Goal: Information Seeking & Learning: Learn about a topic

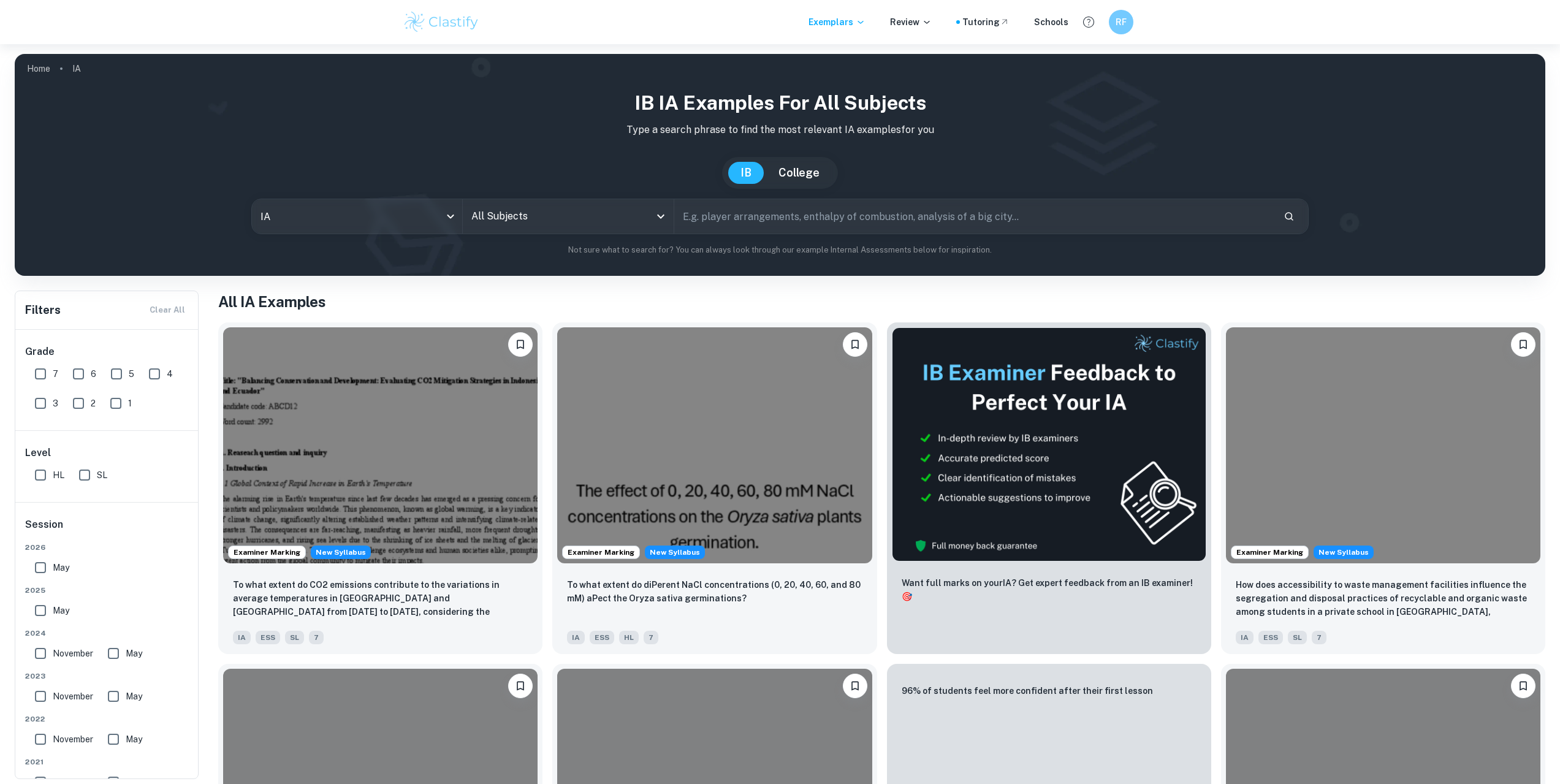
click at [44, 484] on input "HL" at bounding box center [41, 475] width 25 height 25
checkbox input "true"
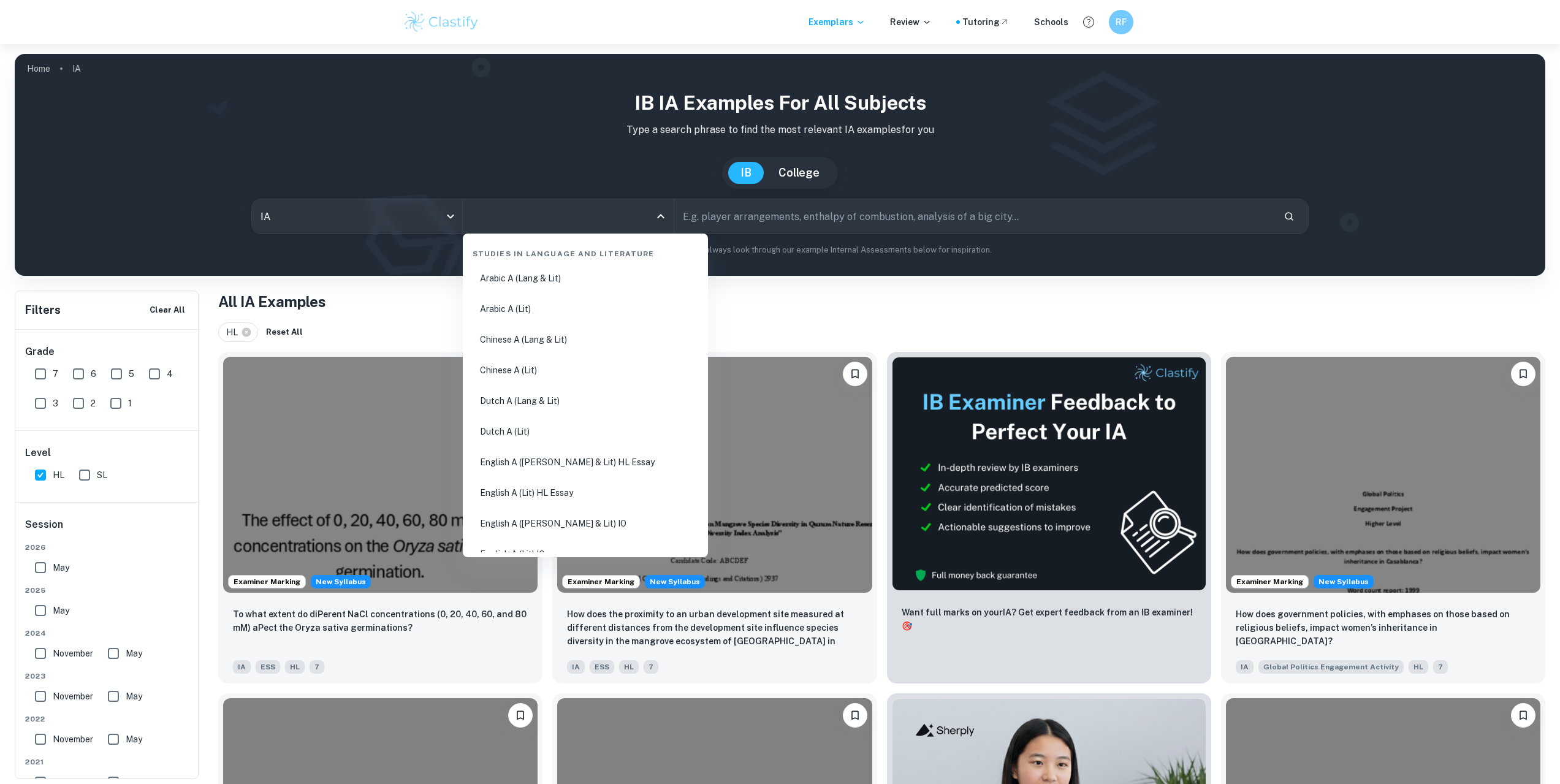
click at [569, 209] on input "All Subjects" at bounding box center [559, 217] width 182 height 23
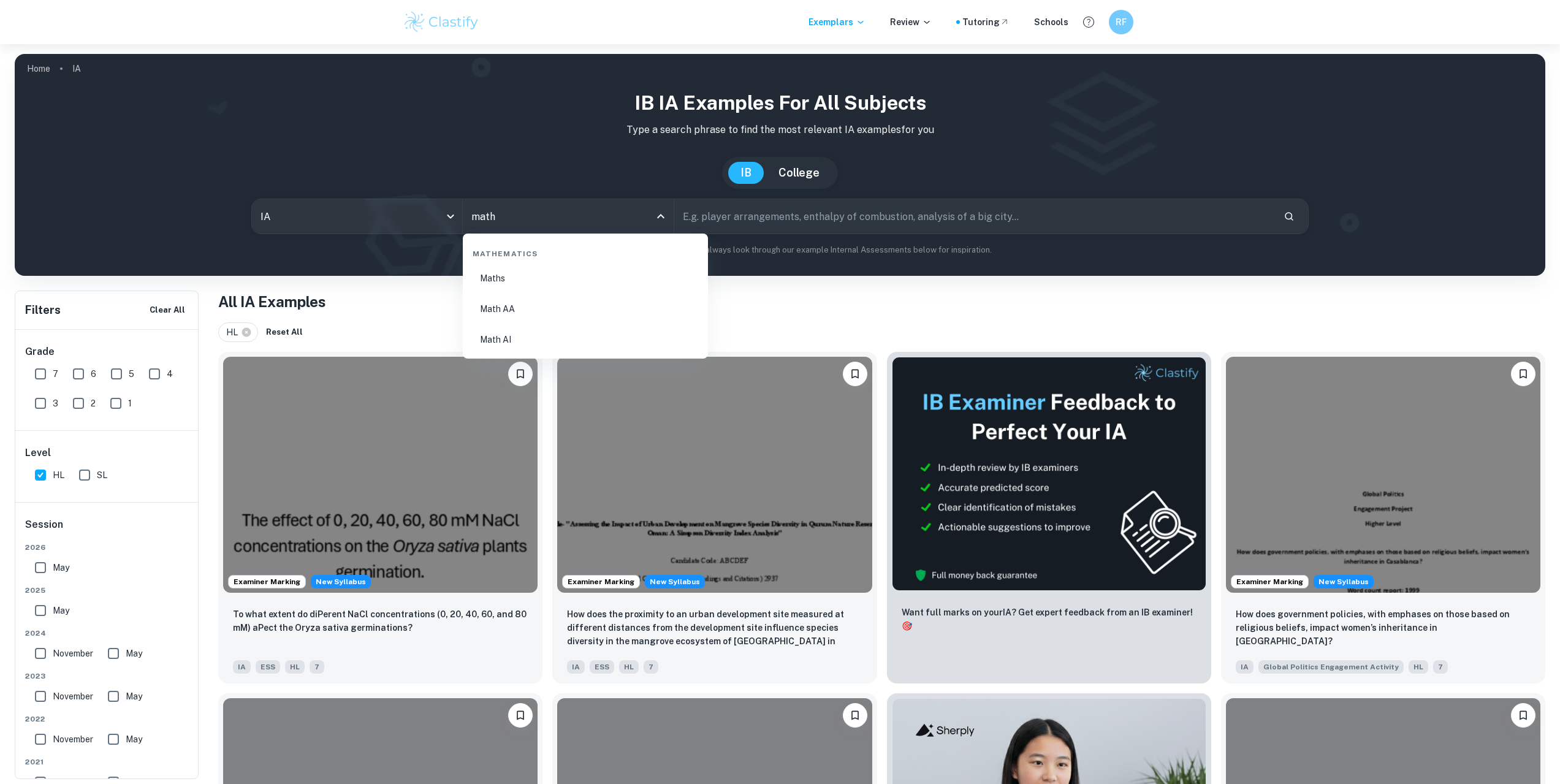
click at [596, 310] on li "Math AA" at bounding box center [585, 309] width 235 height 28
type input "Math AA"
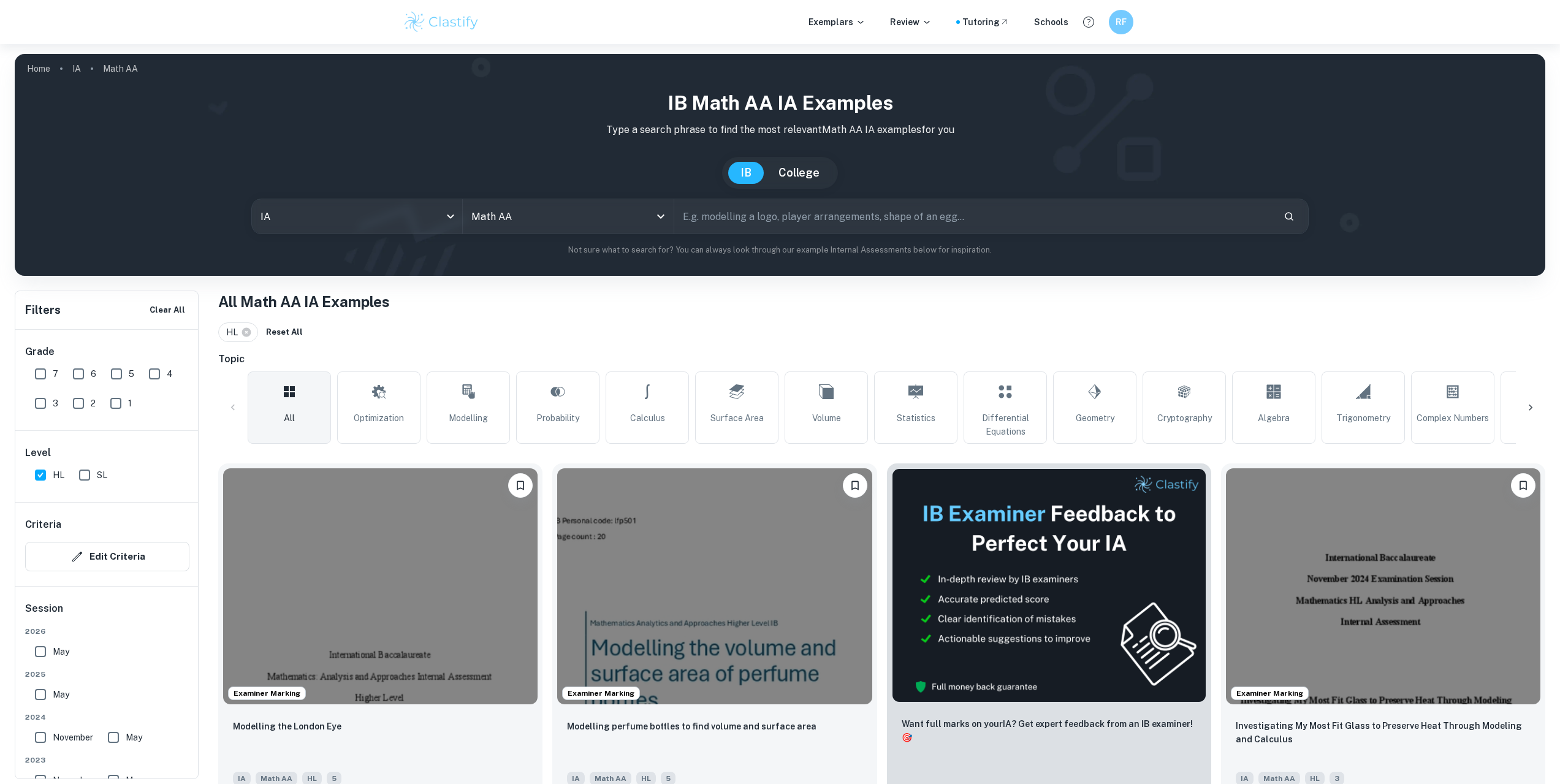
click at [44, 374] on input "7" at bounding box center [41, 374] width 25 height 25
checkbox input "true"
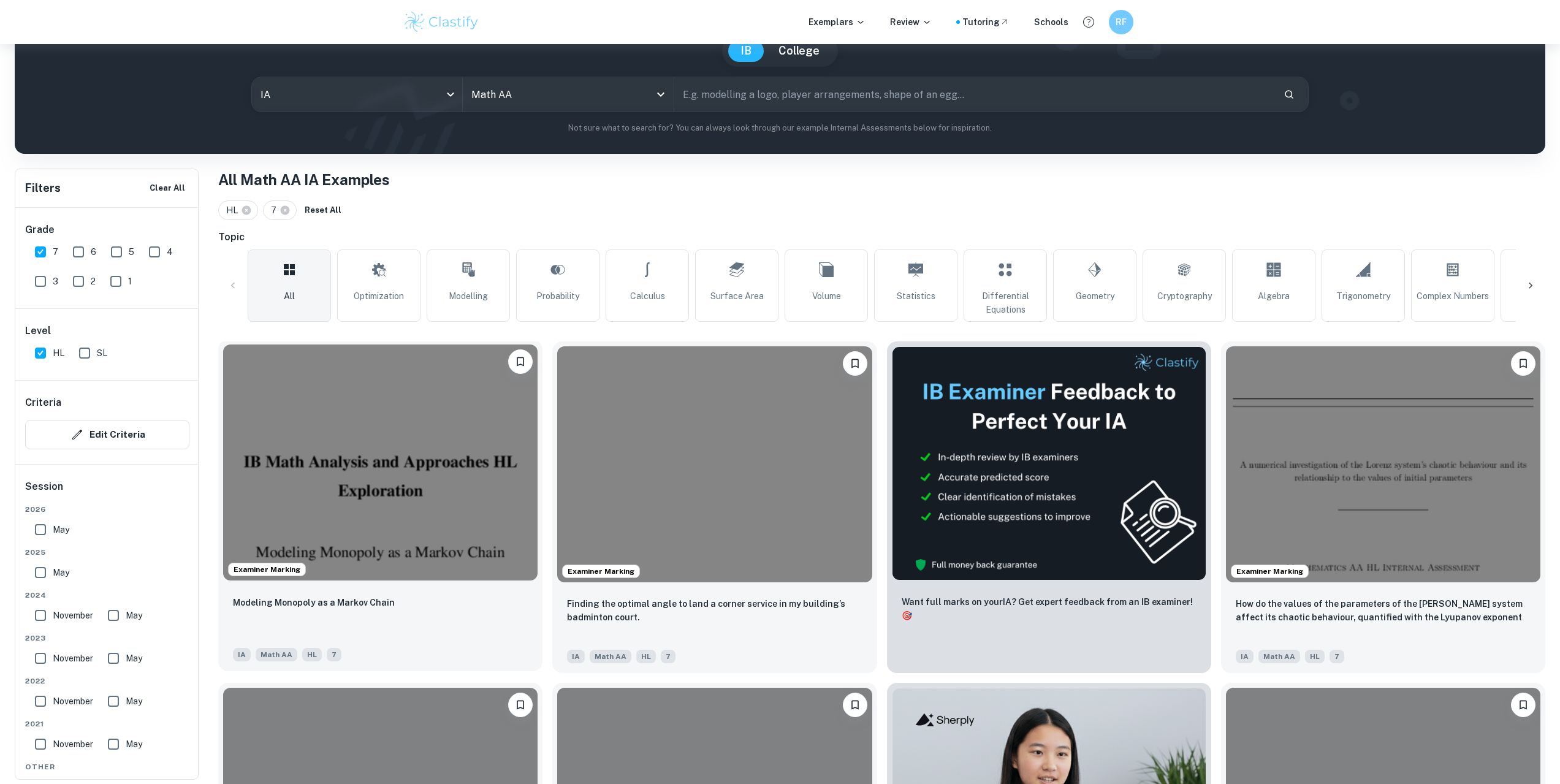
scroll to position [122, 0]
click at [726, 482] on img at bounding box center [714, 462] width 314 height 236
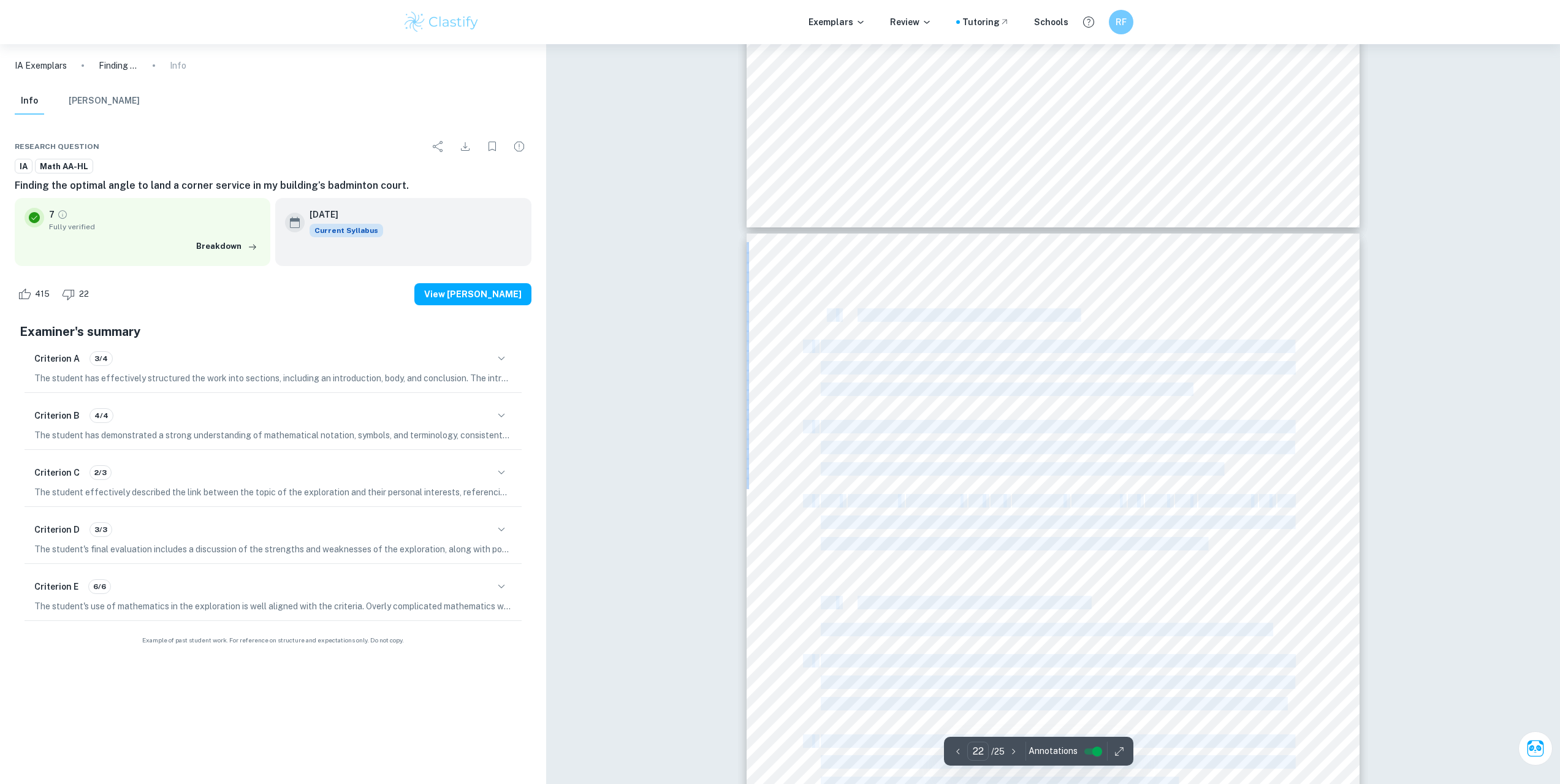
scroll to position [18258, 0]
drag, startPoint x: 1113, startPoint y: 717, endPoint x: 823, endPoint y: 317, distance: 494.1
copy div "3.2 Evaluation: Strengths of the Investigation 1. All secondary data, including…"
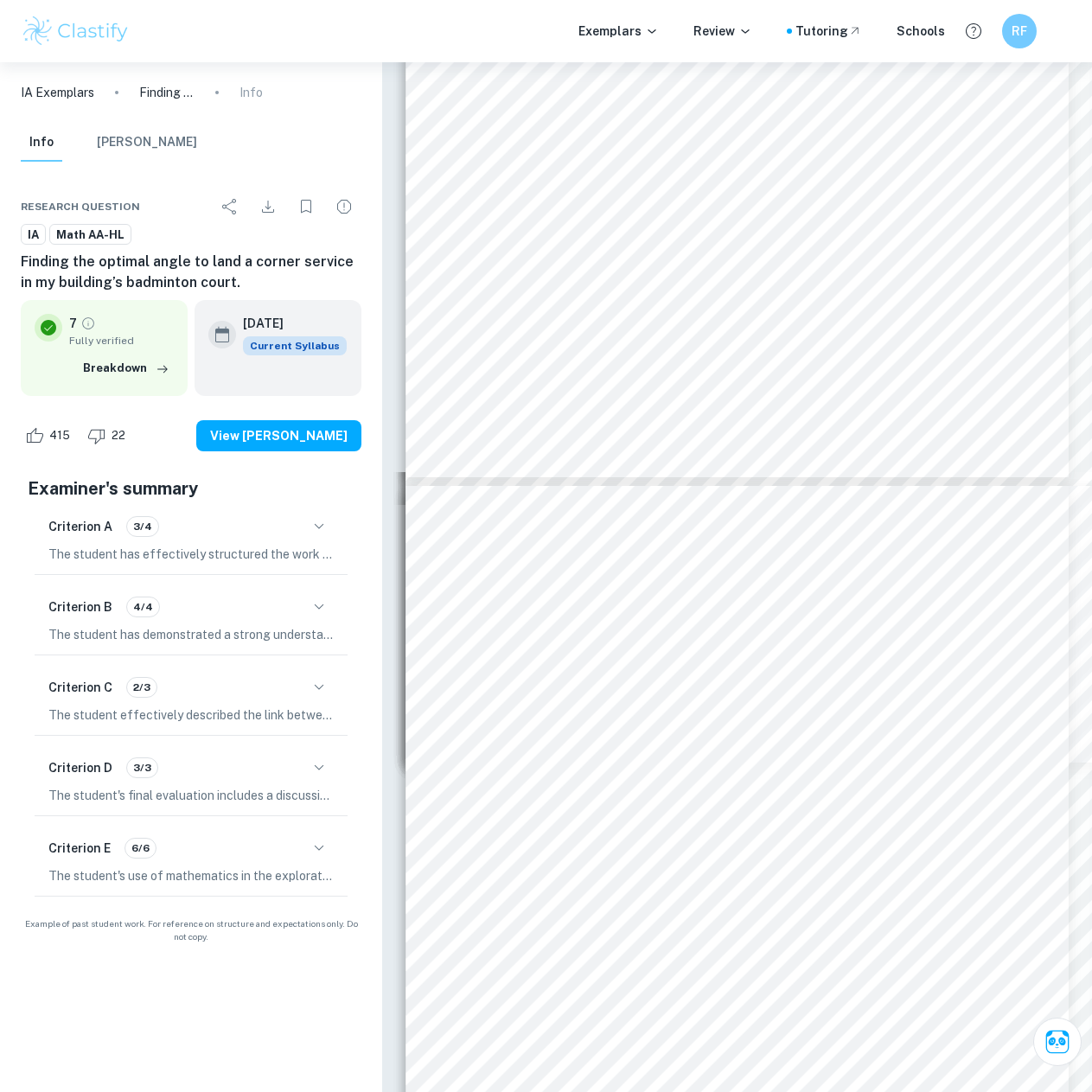
scroll to position [18493, 0]
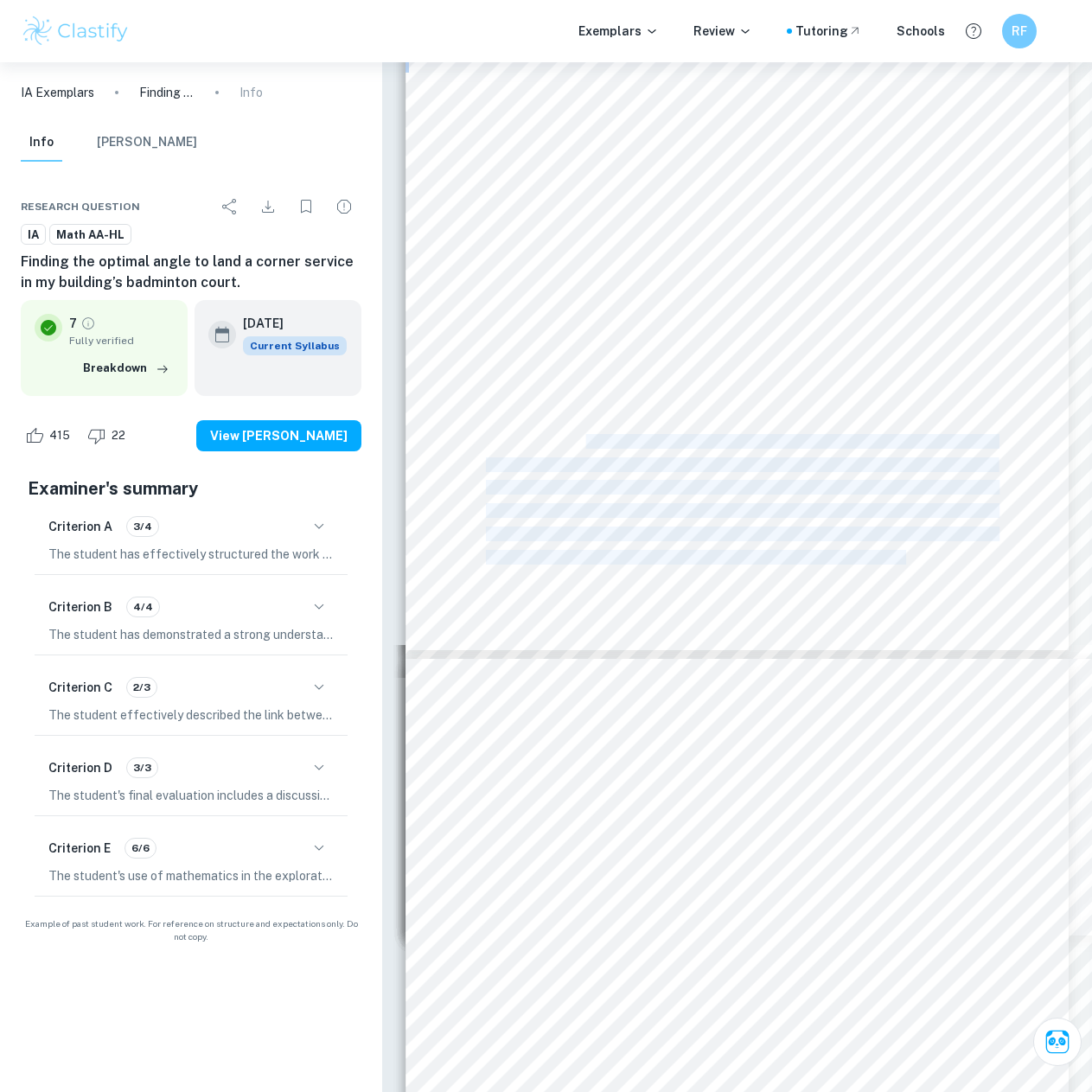
drag, startPoint x: 485, startPoint y: 336, endPoint x: 583, endPoint y: 440, distance: 142.9
click at [583, 440] on div "Page 18 of 21 To verify whether it passes over the net, I first found the time …" at bounding box center [737, 181] width 663 height 938
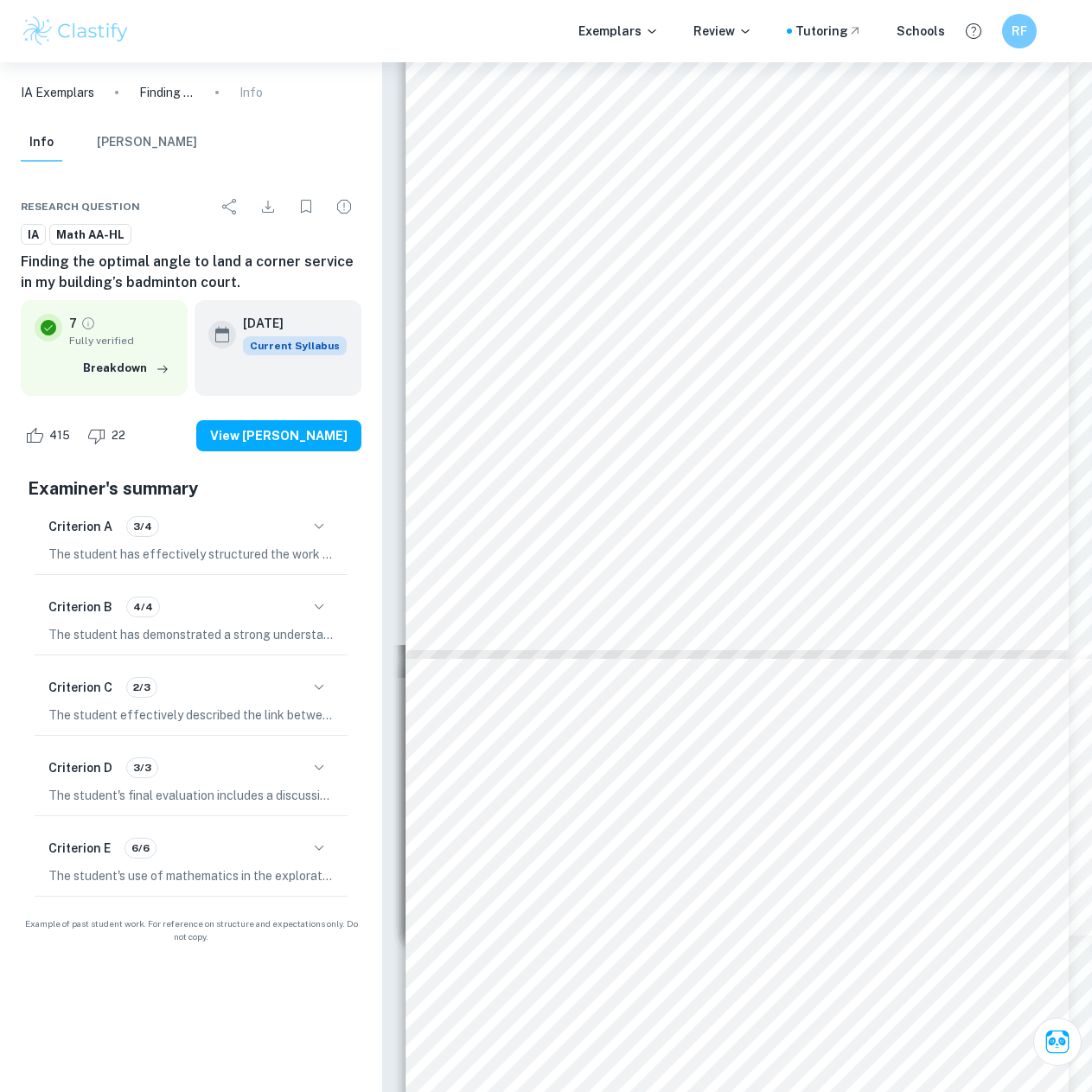
click at [577, 435] on span "ahead, adjust the calculations to suit different formats of the game, which wil…" at bounding box center [741, 441] width 510 height 13
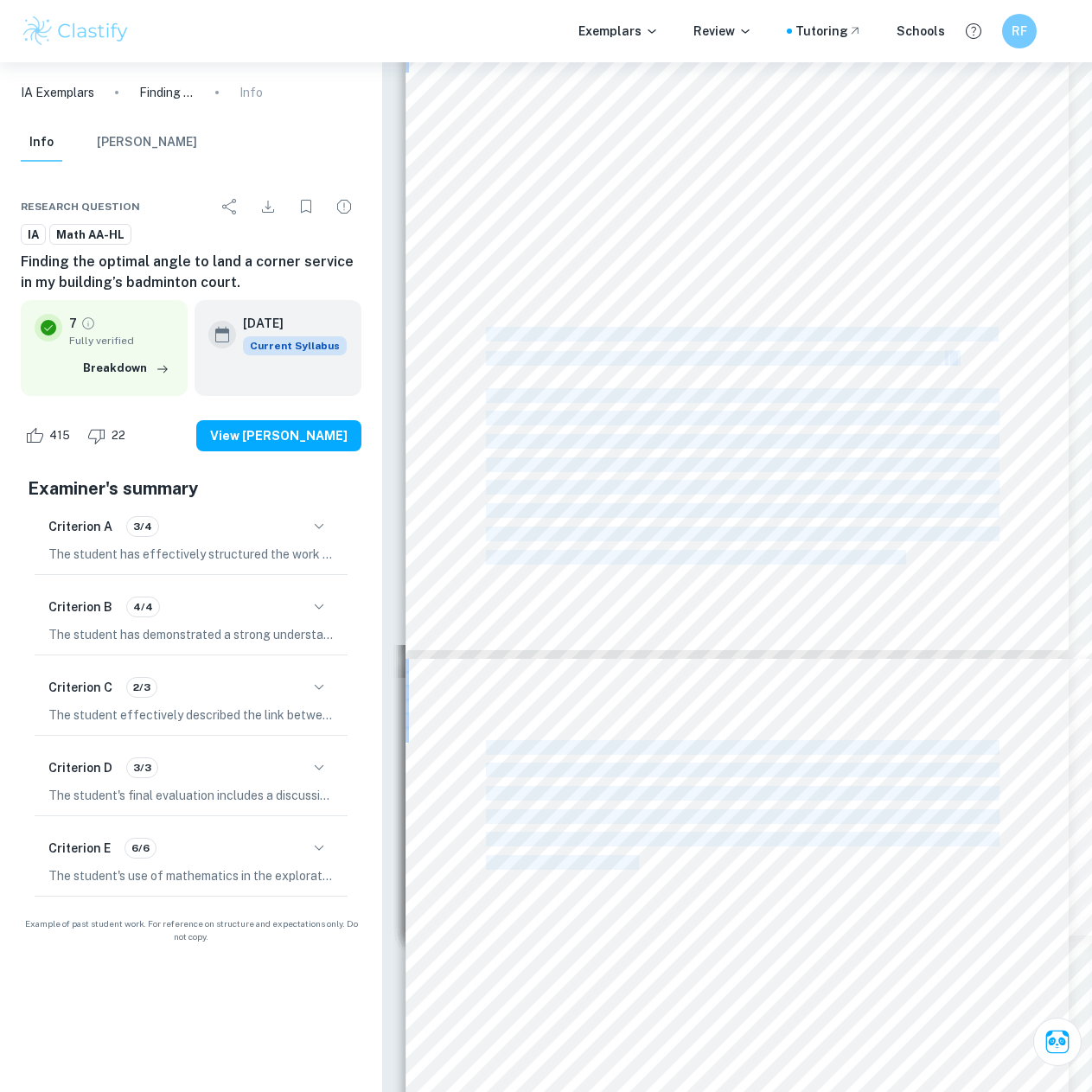
drag, startPoint x: 505, startPoint y: 346, endPoint x: 639, endPoint y: 859, distance: 530.2
copy div "Lo ipsu dolor, sit ametconsect adipisc el sed do <Eiusmod tem Incidid Utlab et …"
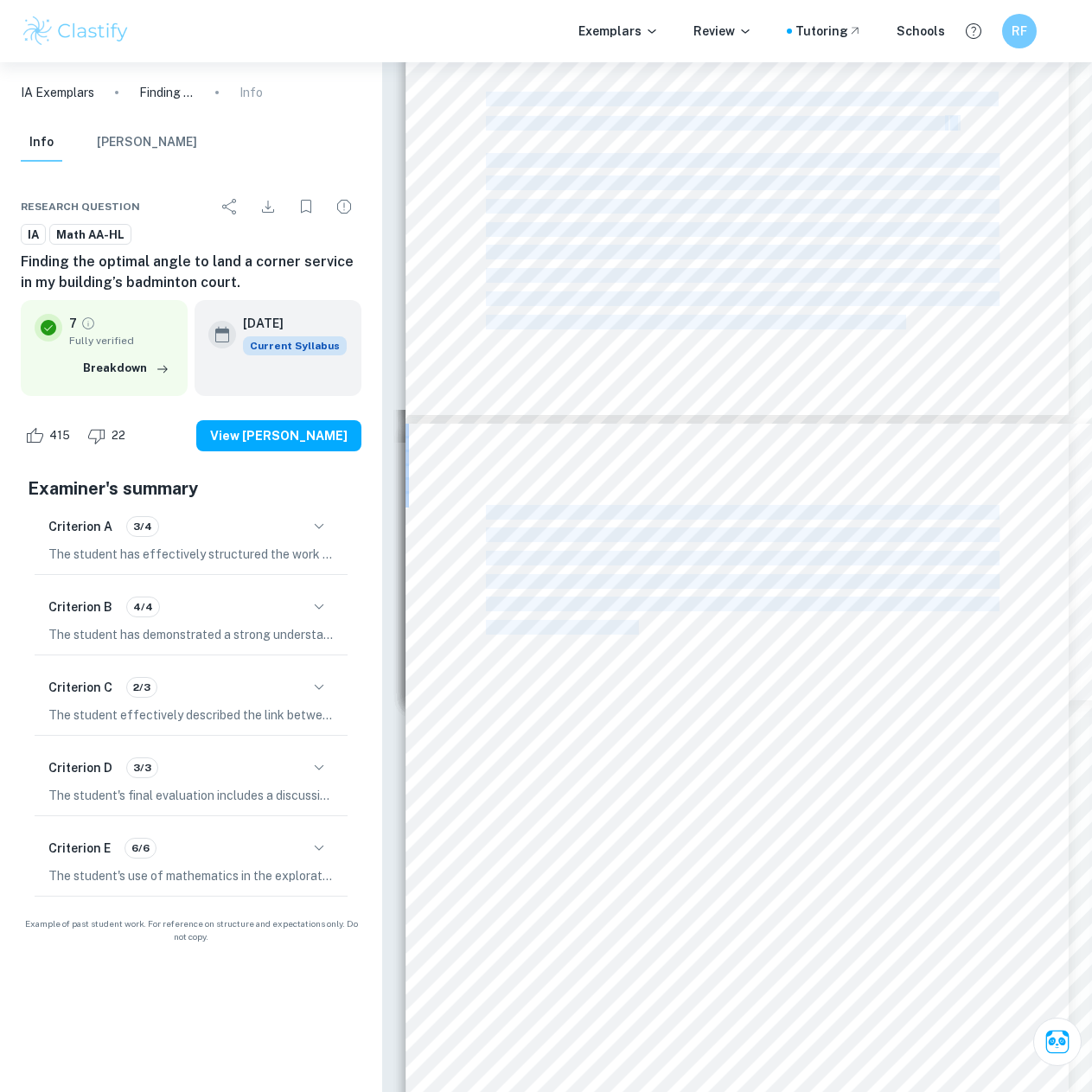
scroll to position [19011, 0]
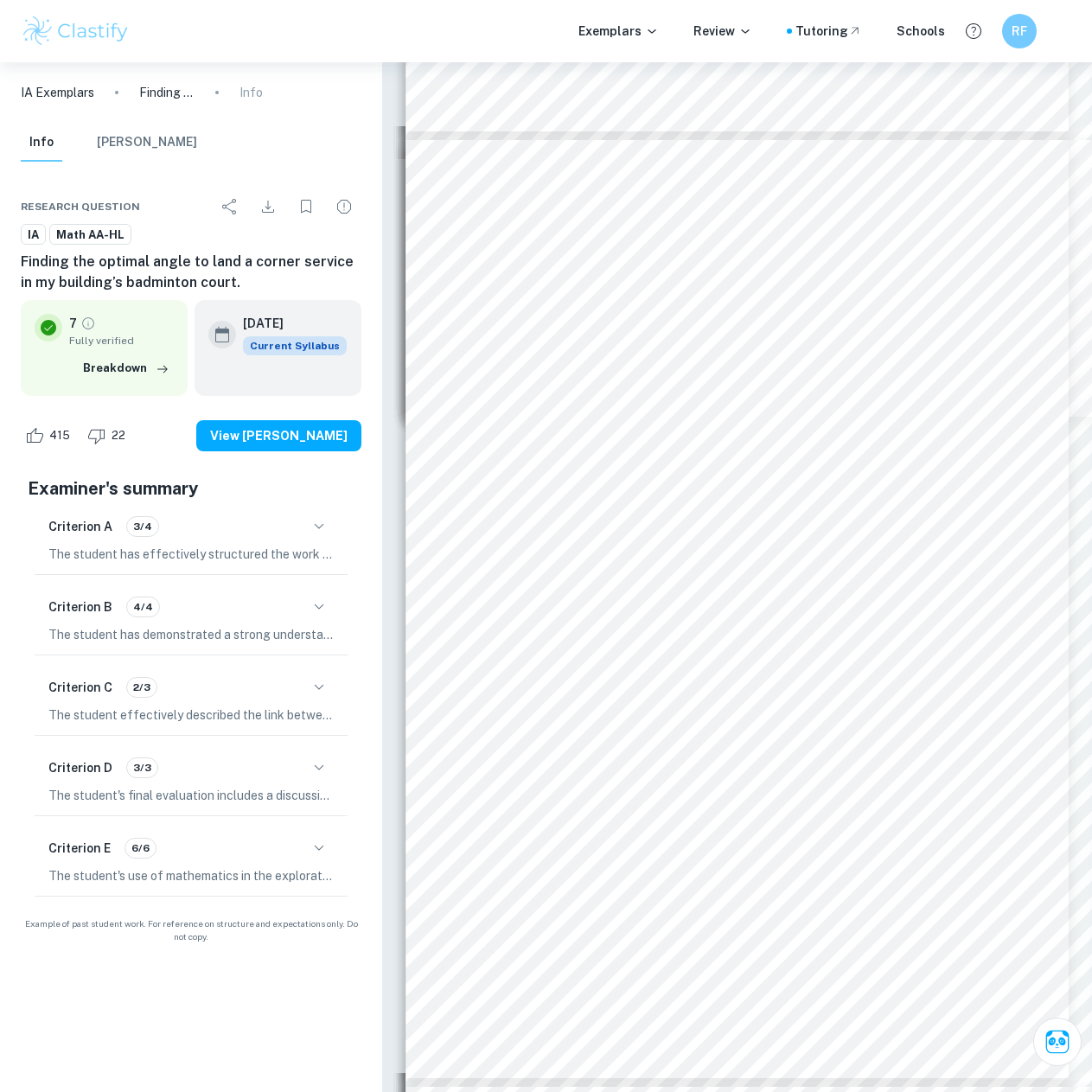
click at [485, 710] on div "Page 19 of 21 To verify these calculations, I once again used the TrackerPro ap…" at bounding box center [737, 608] width 663 height 938
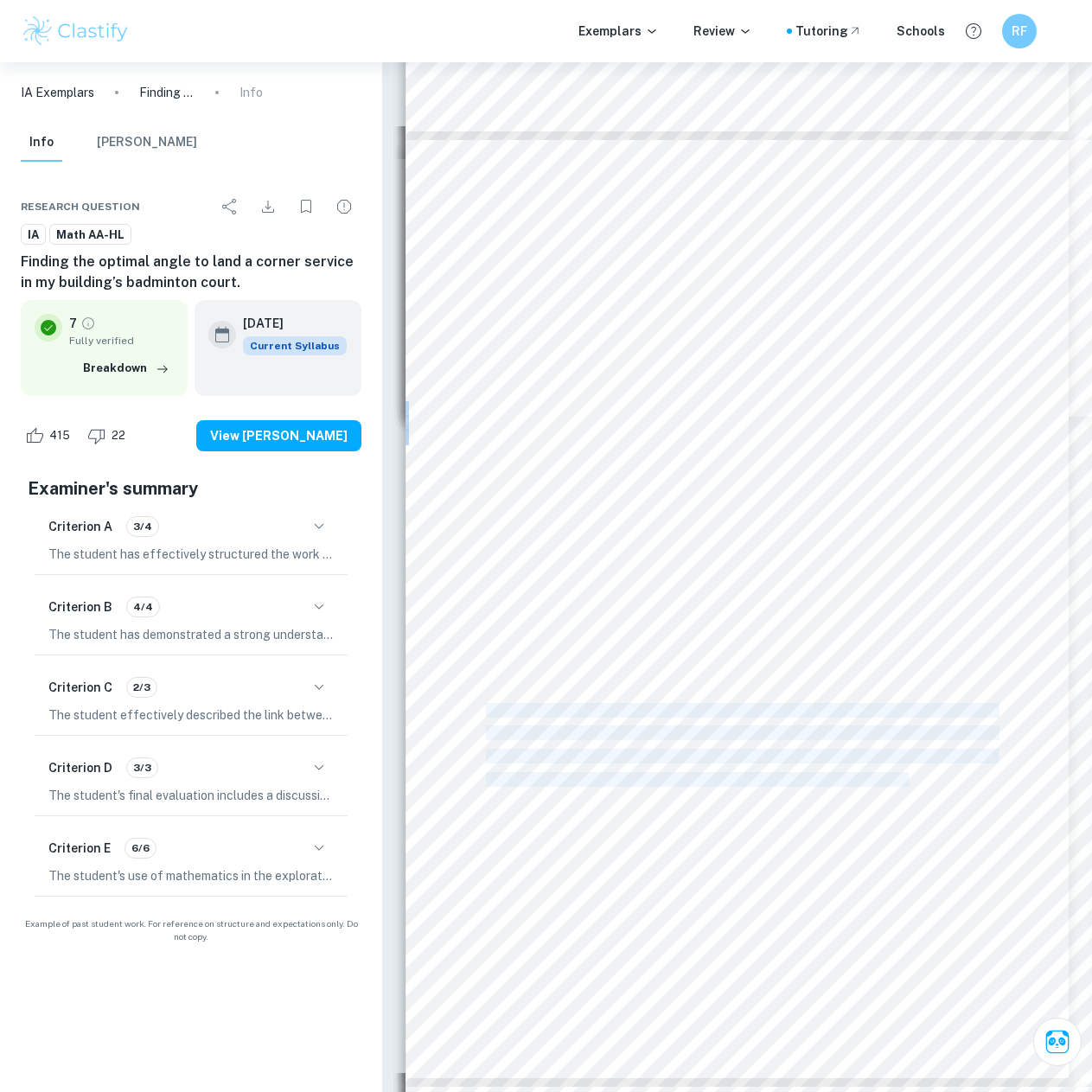
drag, startPoint x: 488, startPoint y: 711, endPoint x: 908, endPoint y: 785, distance: 426.5
click at [908, 785] on div "Page 19 of 21 To verify these calculations, I once again used the TrackerPro ap…" at bounding box center [737, 608] width 663 height 938
copy div "The result of this exploration, that is 0.64 rad, was therefore only 3 cm off. …"
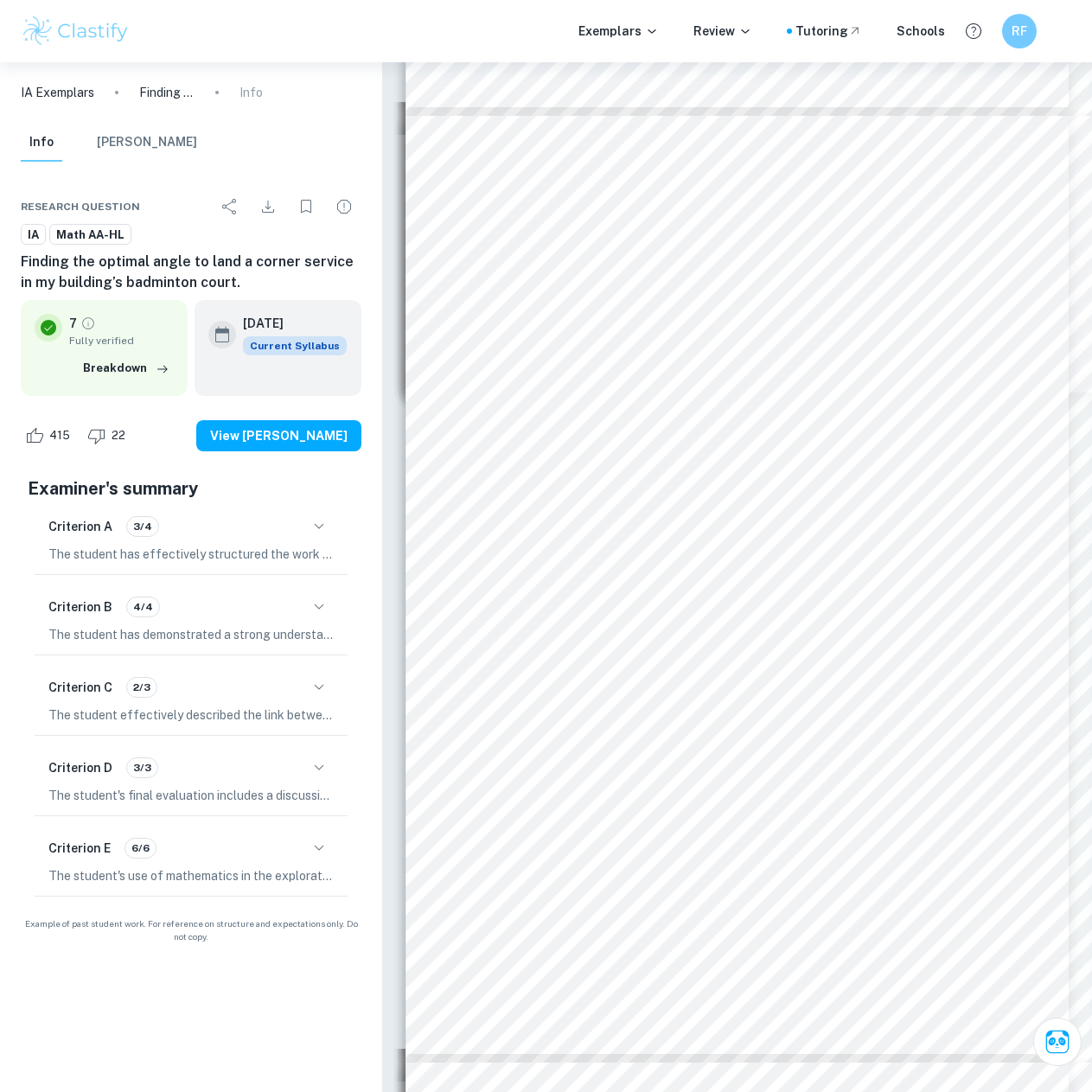
scroll to position [17109, 0]
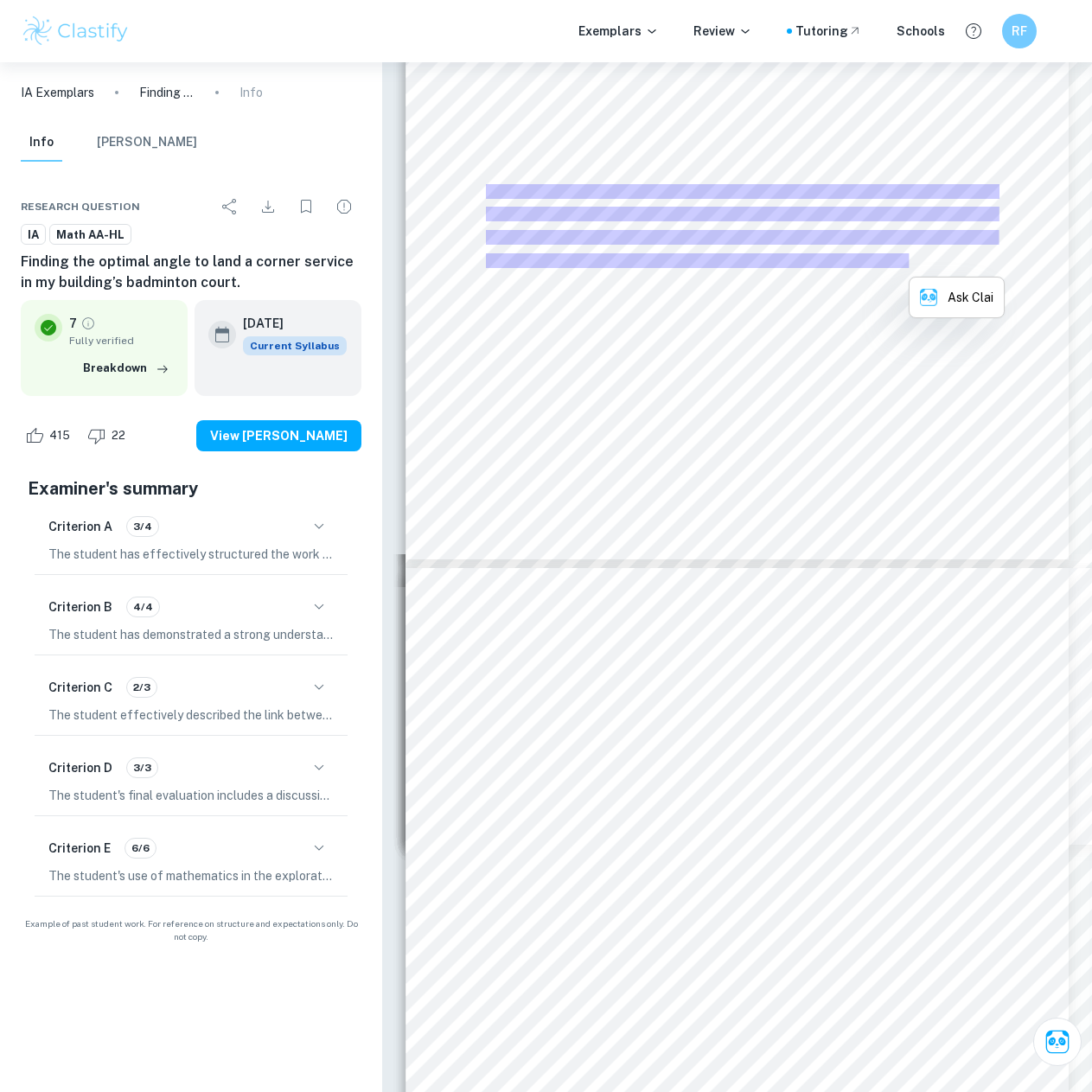
type input "22"
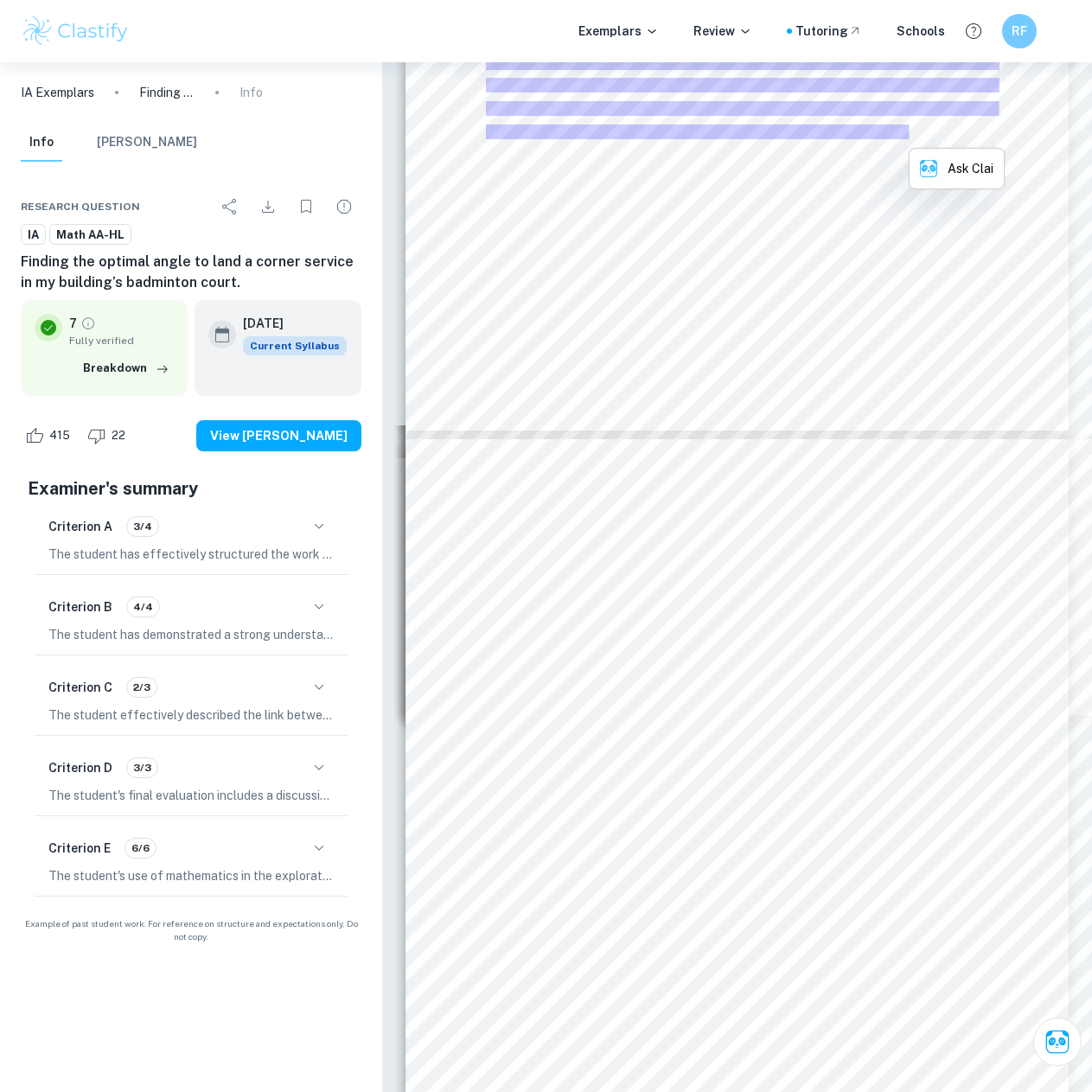
scroll to position [20048, 0]
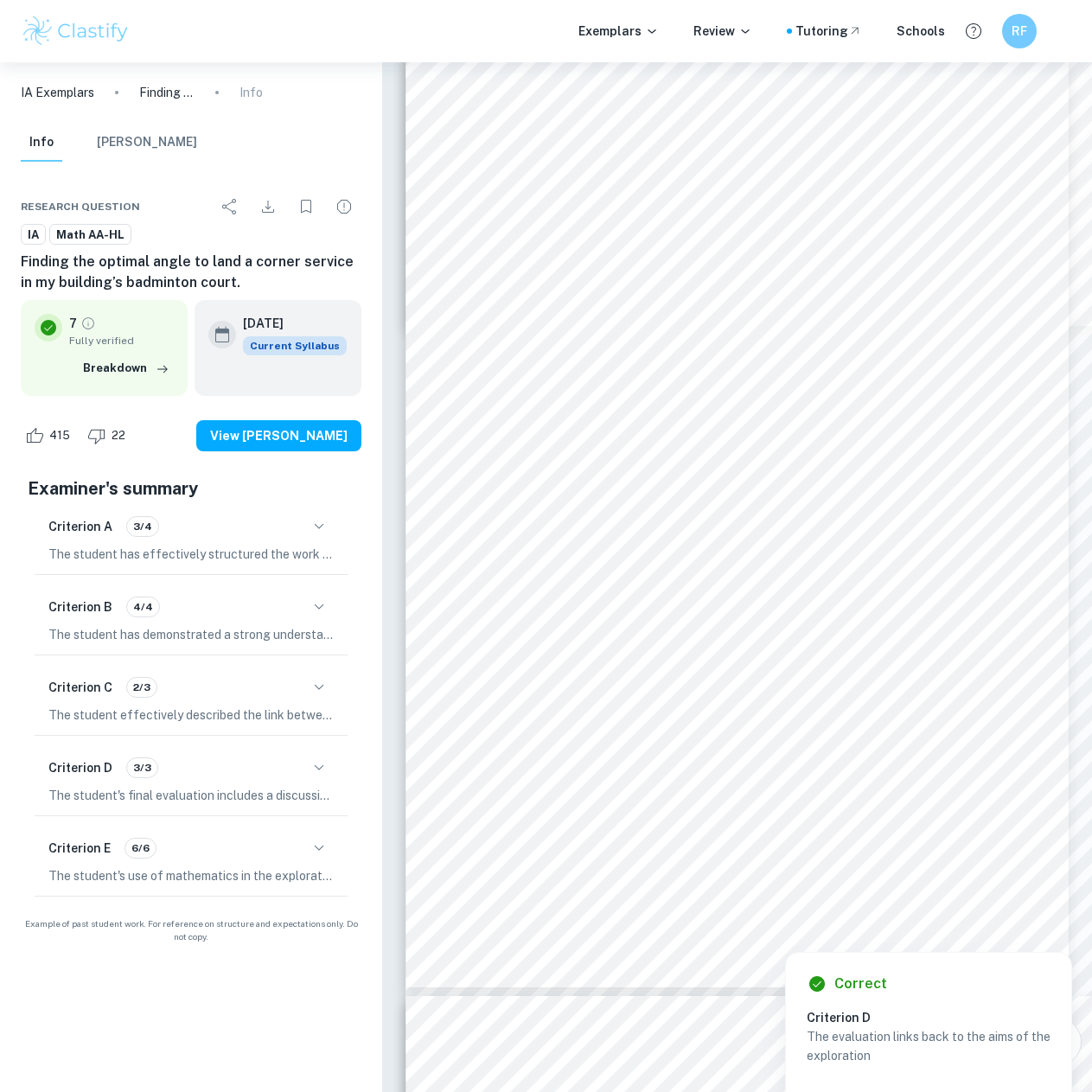
click at [672, 786] on div at bounding box center [832, 754] width 691 height 65
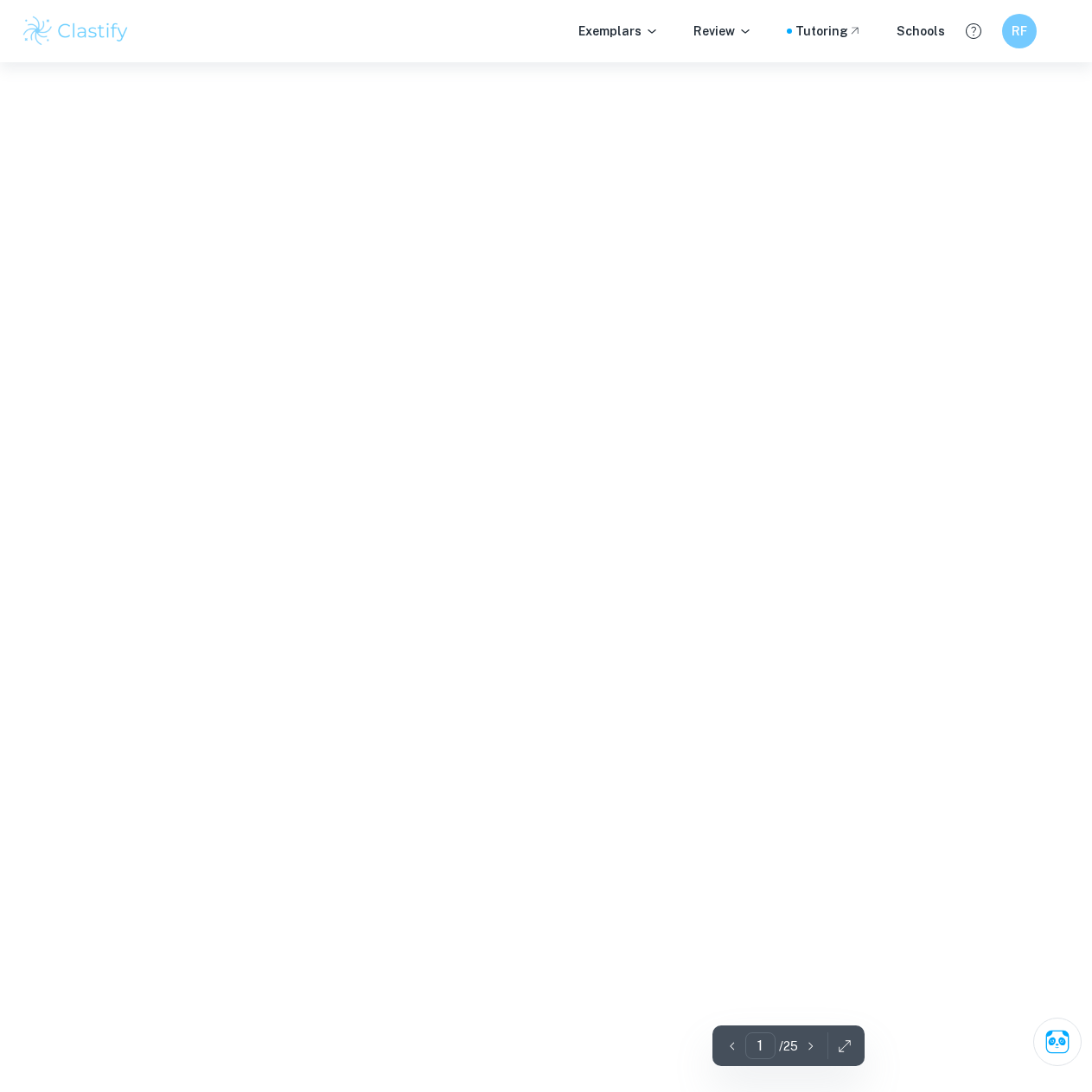
scroll to position [4608, 0]
type input "22"
